Goal: Task Accomplishment & Management: Manage account settings

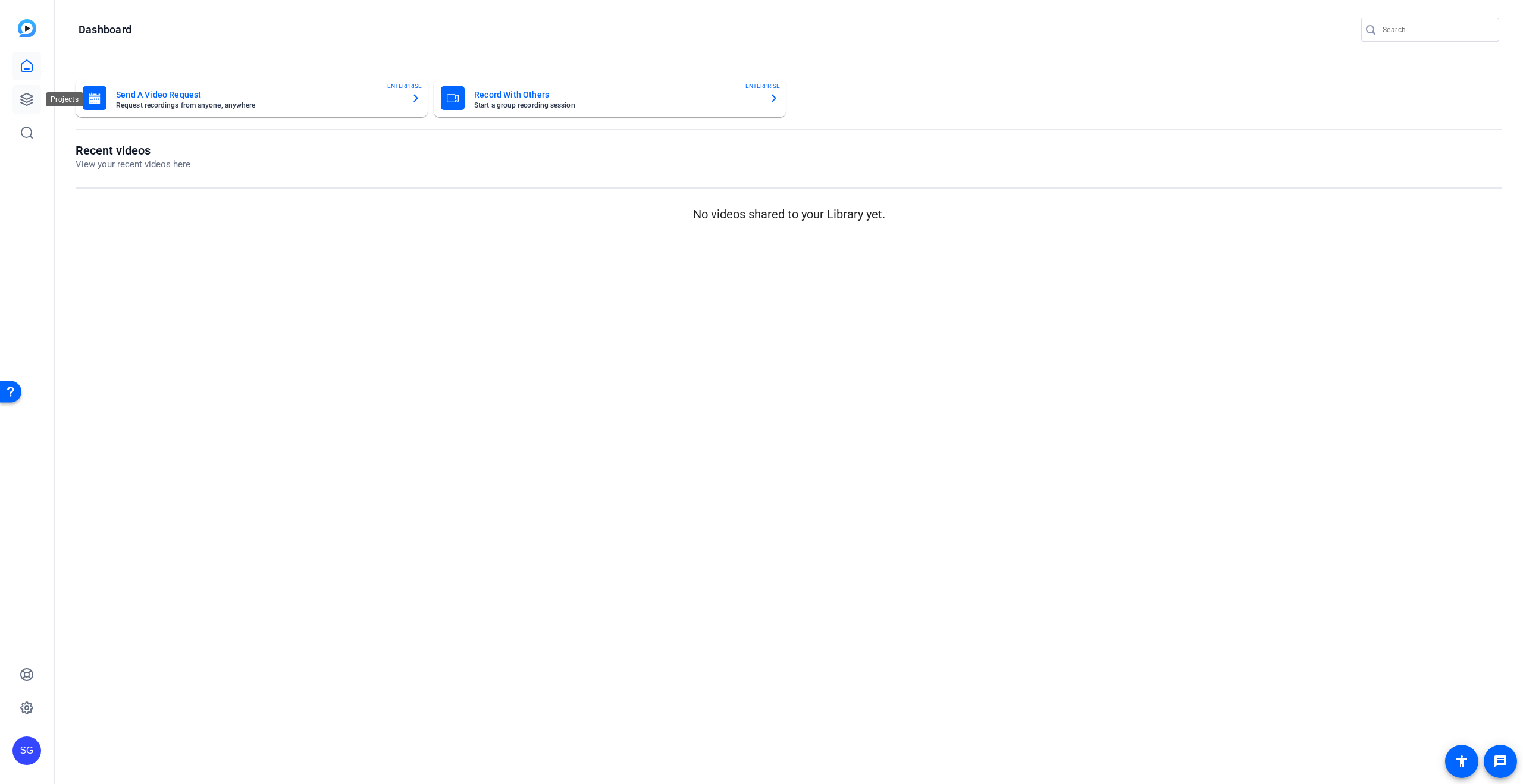
click at [16, 92] on link at bounding box center [26, 99] width 28 height 28
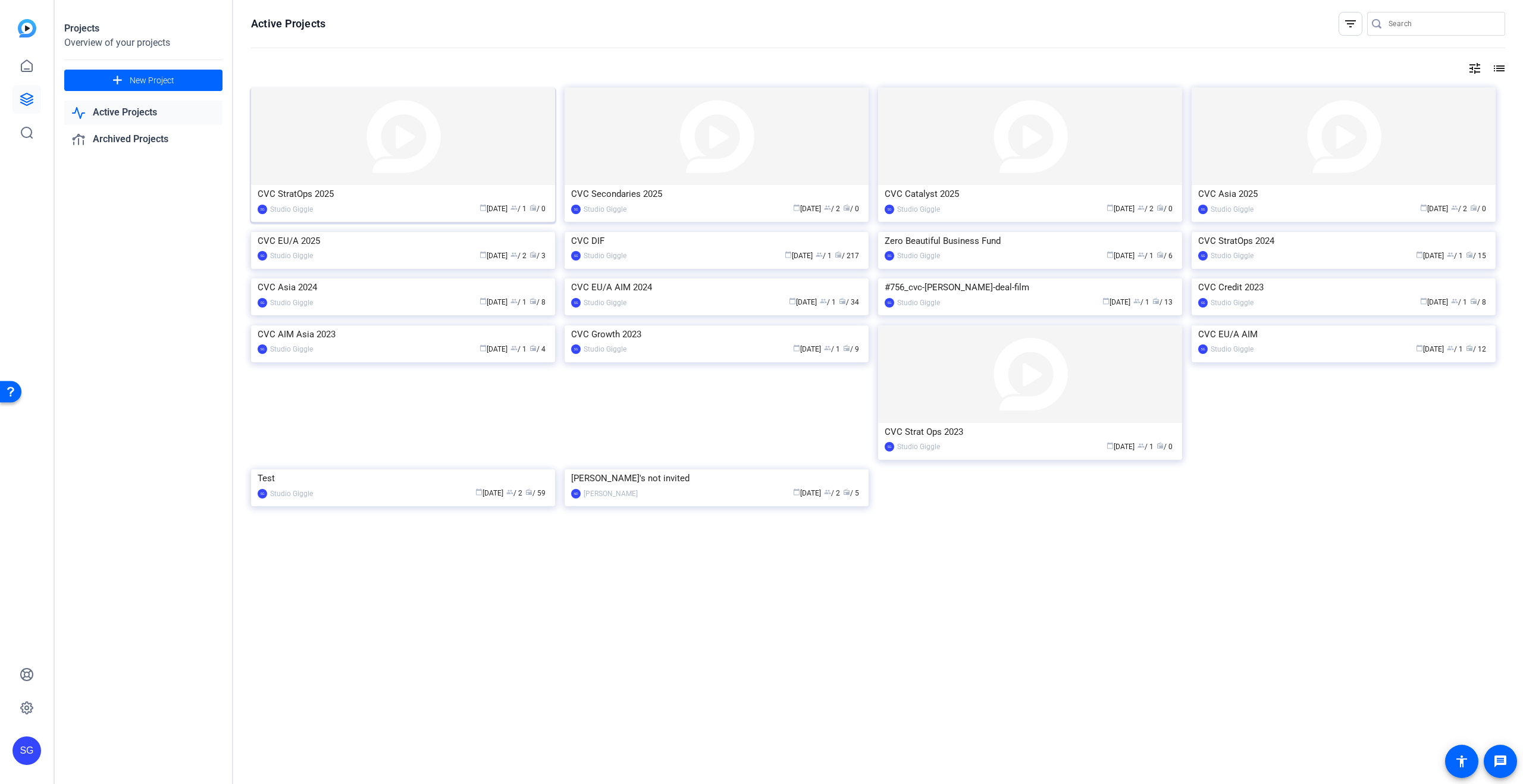
click at [369, 158] on img at bounding box center [402, 136] width 304 height 97
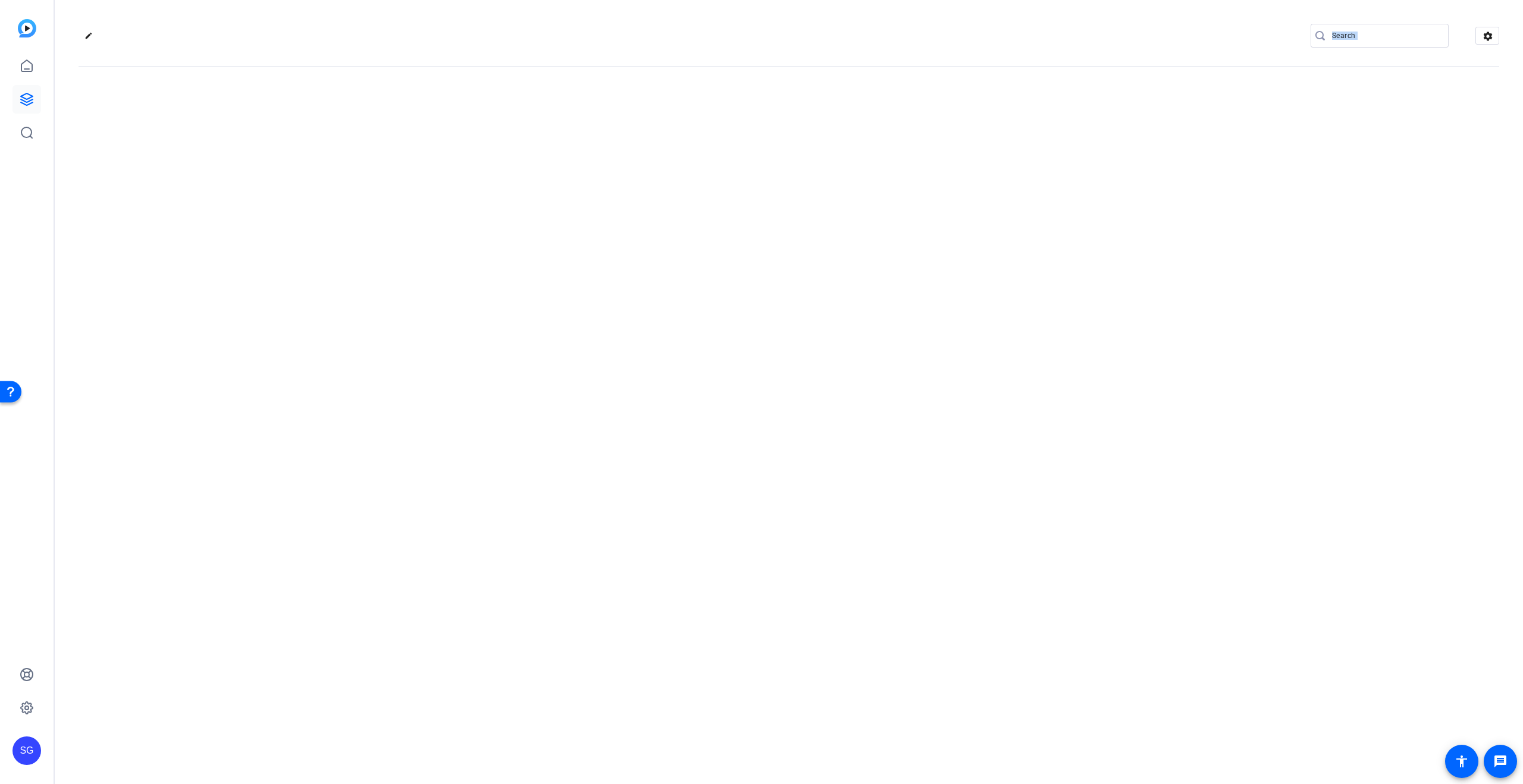
click at [369, 158] on div "edit settings" at bounding box center [789, 392] width 1468 height 784
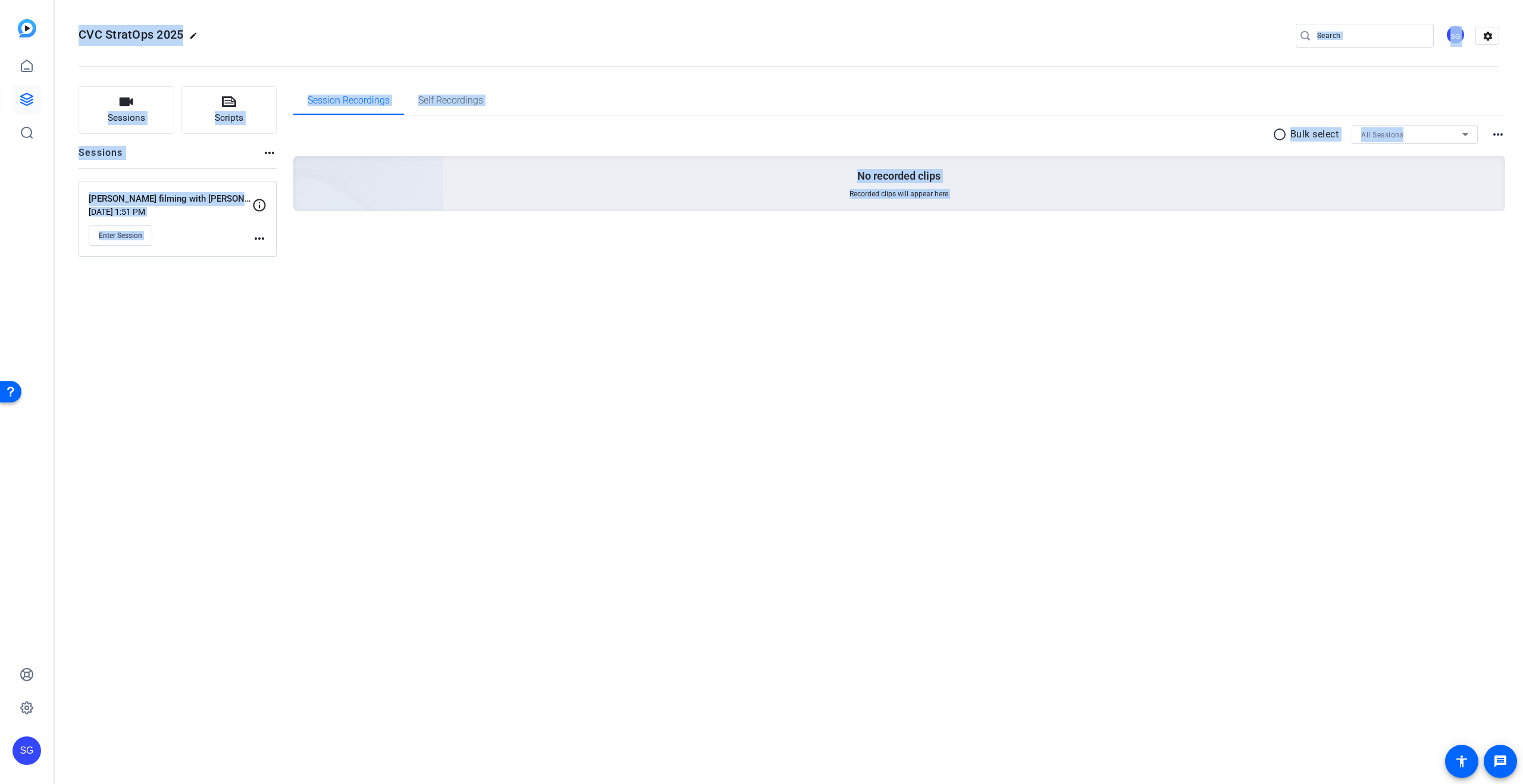
click at [277, 417] on div "CVC StratOps 2025 edit SG settings Sessions Scripts Sessions more_horiz [PERSON…" at bounding box center [789, 392] width 1468 height 784
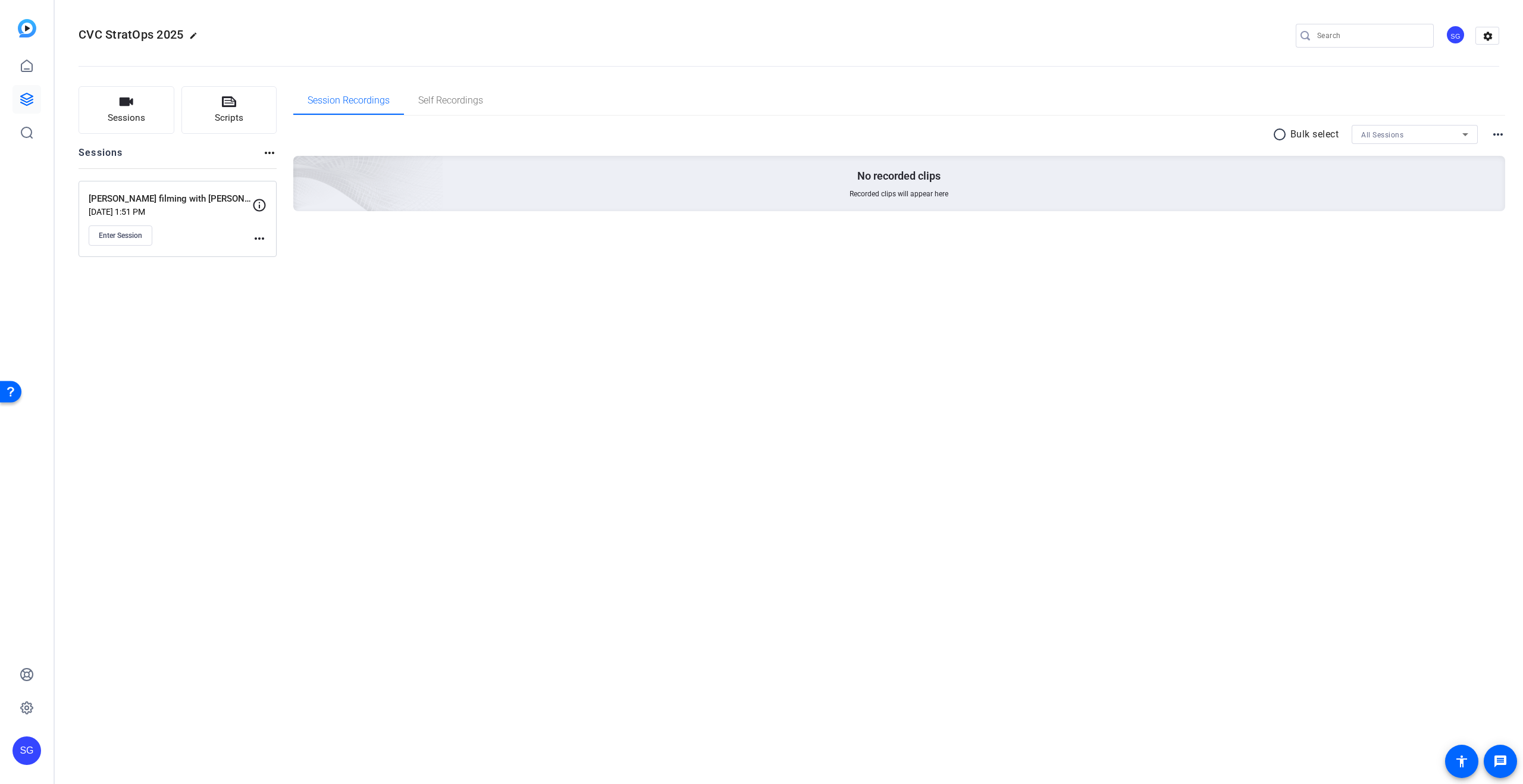
click at [258, 235] on mat-icon "more_horiz" at bounding box center [259, 238] width 14 height 14
click at [272, 252] on span "Edit Session" at bounding box center [289, 255] width 54 height 14
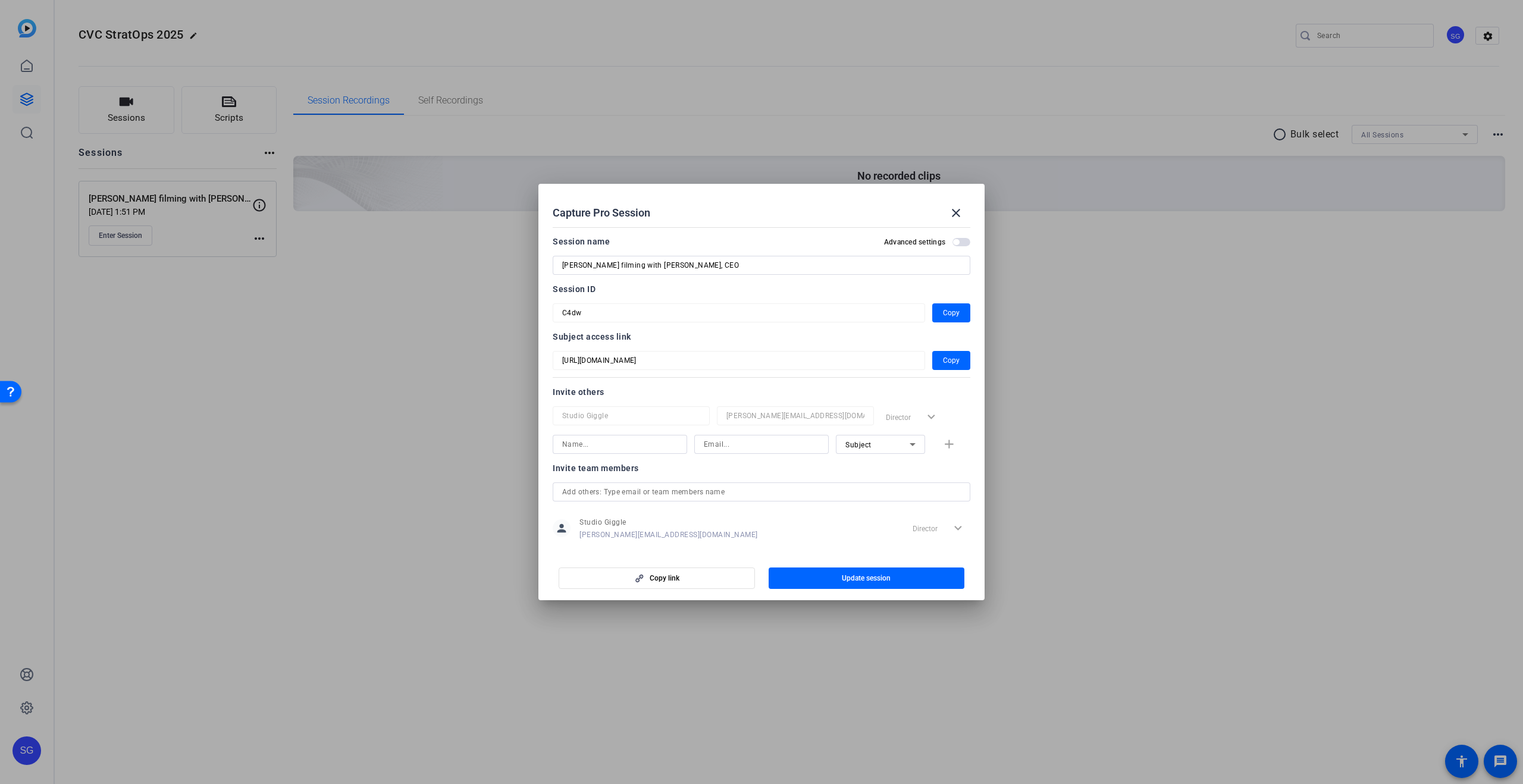
scroll to position [16, 0]
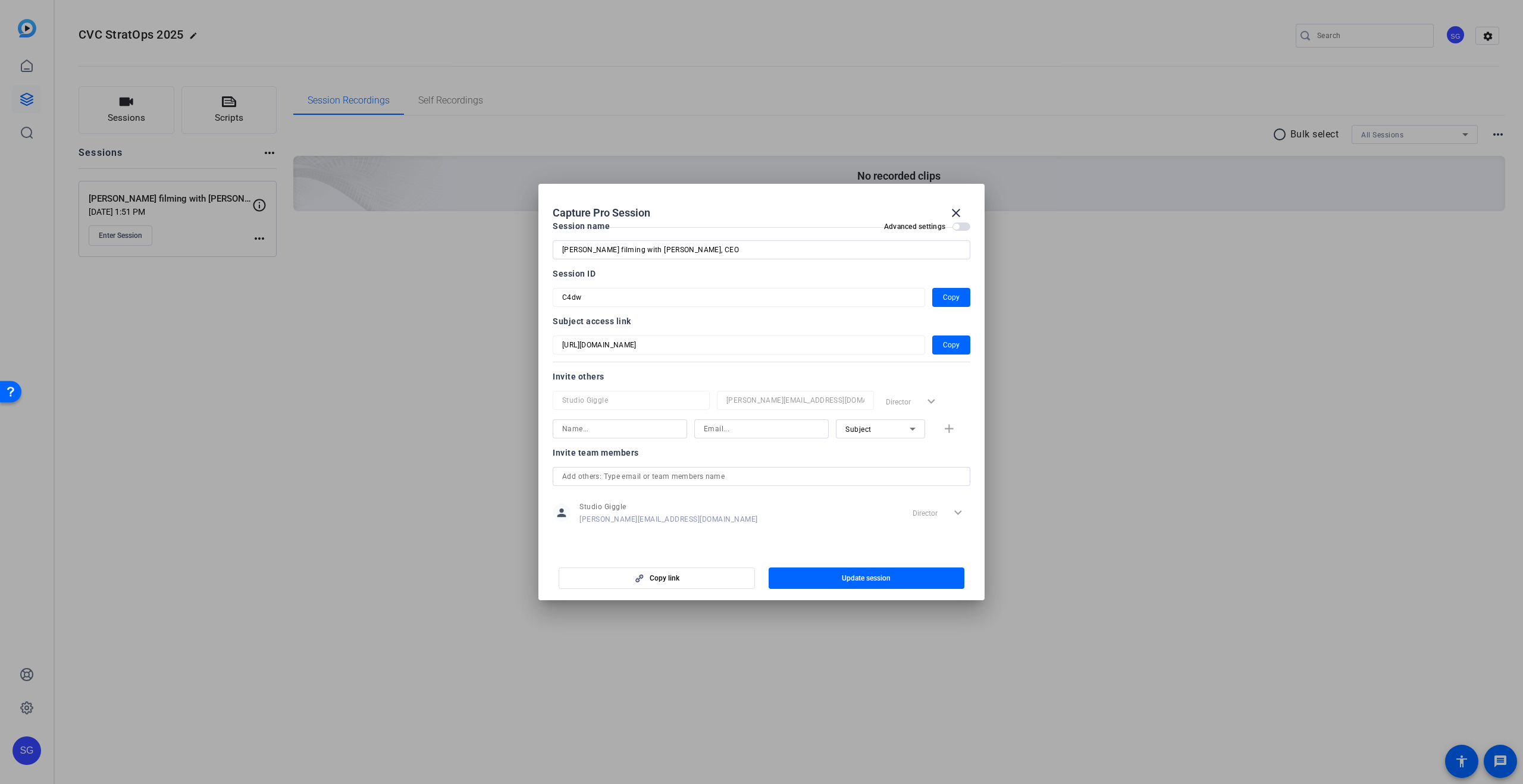
click at [603, 426] on input at bounding box center [620, 429] width 116 height 14
click at [604, 426] on input at bounding box center [620, 429] width 116 height 14
click at [600, 425] on input at bounding box center [620, 429] width 116 height 14
click at [601, 434] on input at bounding box center [620, 429] width 116 height 14
type input "s"
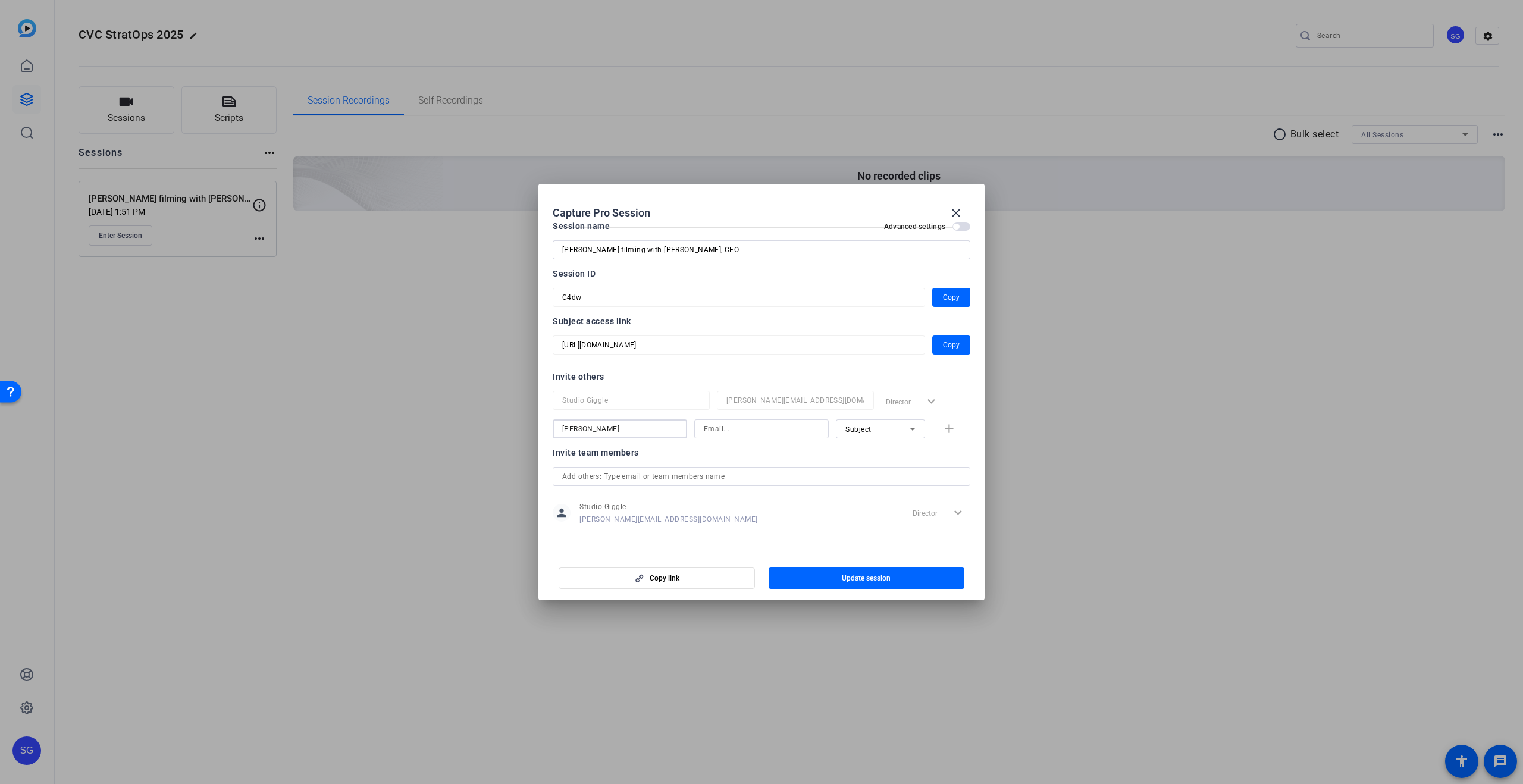
type input "[PERSON_NAME]"
type input "[PERSON_NAME][EMAIL_ADDRESS][DOMAIN_NAME]"
click at [886, 428] on div "Subject" at bounding box center [877, 429] width 64 height 15
click at [884, 455] on span "Collaborator" at bounding box center [867, 453] width 43 height 14
click at [849, 455] on div "Invite team members" at bounding box center [762, 453] width 418 height 14
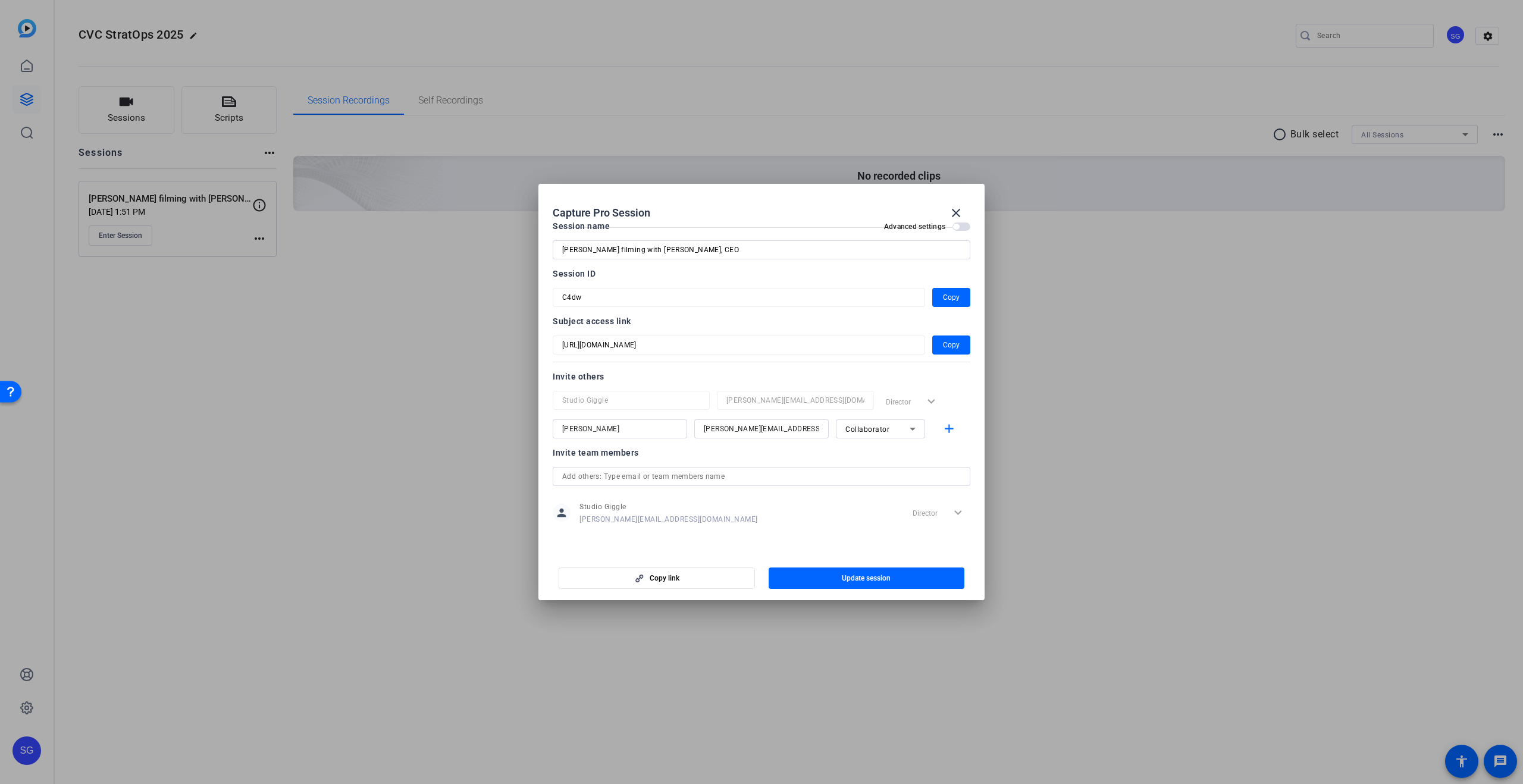
click at [808, 452] on div "Invite team members" at bounding box center [762, 453] width 418 height 14
click at [836, 442] on div at bounding box center [880, 444] width 89 height 13
click at [948, 428] on mat-icon "add" at bounding box center [949, 429] width 15 height 15
click at [627, 456] on input at bounding box center [620, 457] width 116 height 14
type input "[PERSON_NAME]"
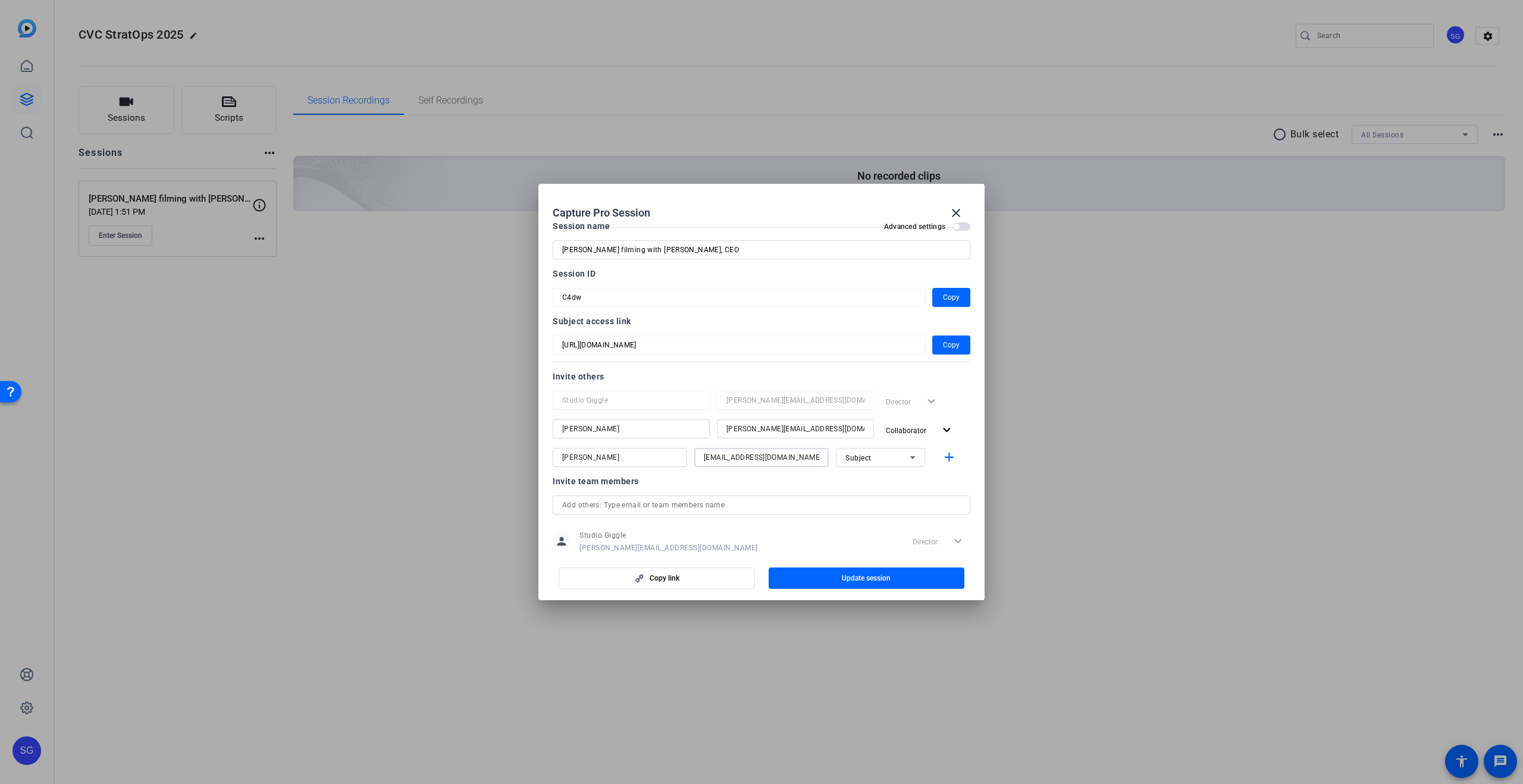
type input "[EMAIL_ADDRESS][DOMAIN_NAME]"
click at [900, 445] on div "Studio Giggle [PERSON_NAME][EMAIL_ADDRESS][DOMAIN_NAME] Director expand_more [P…" at bounding box center [762, 428] width 418 height 76
click at [900, 453] on div "Subject" at bounding box center [877, 458] width 64 height 15
click at [889, 487] on mat-option "Collaborator" at bounding box center [880, 481] width 89 height 19
click at [823, 477] on div at bounding box center [762, 473] width 135 height 13
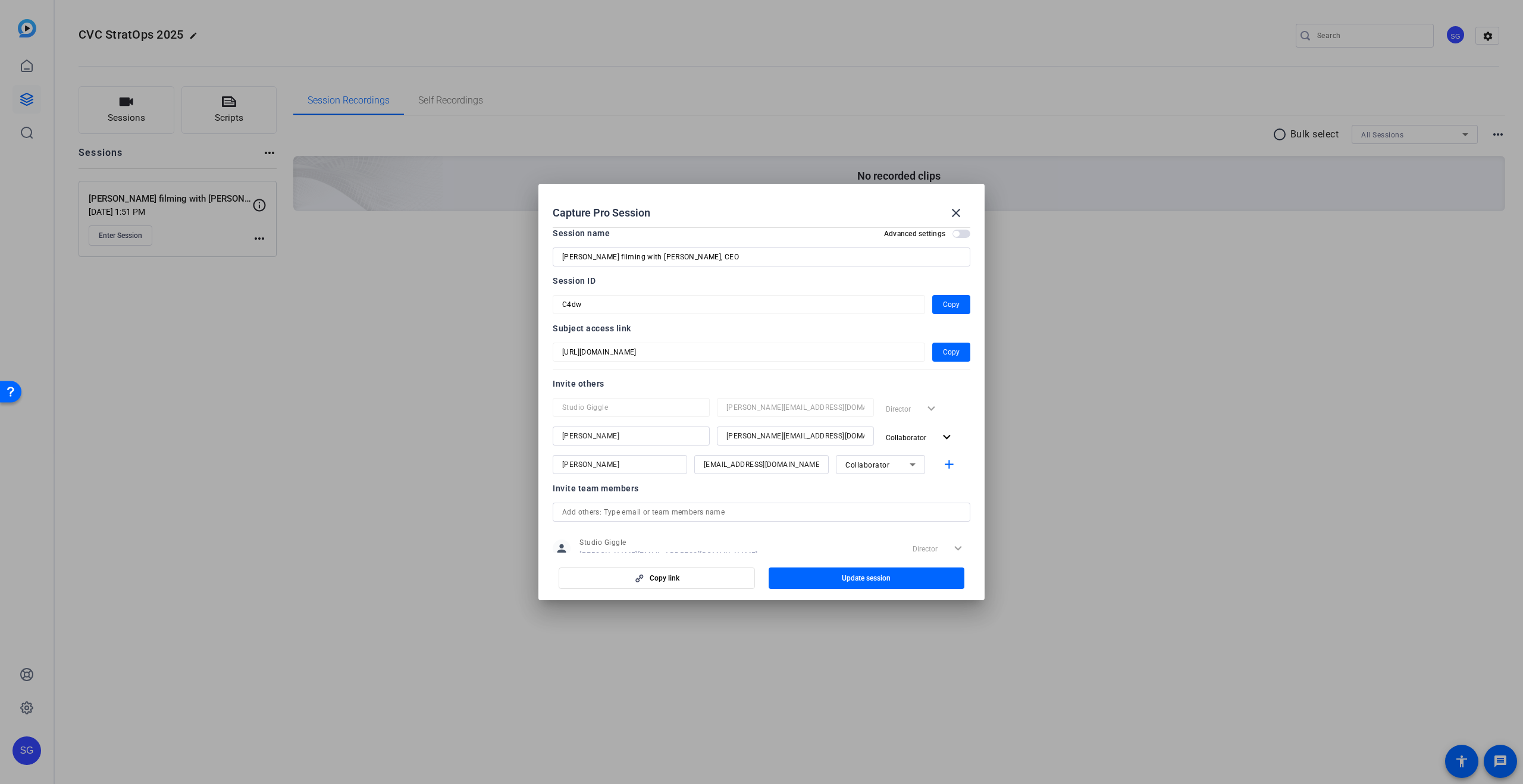
scroll to position [6, 0]
click at [826, 578] on span "button" at bounding box center [867, 578] width 196 height 28
